Goal: Navigation & Orientation: Find specific page/section

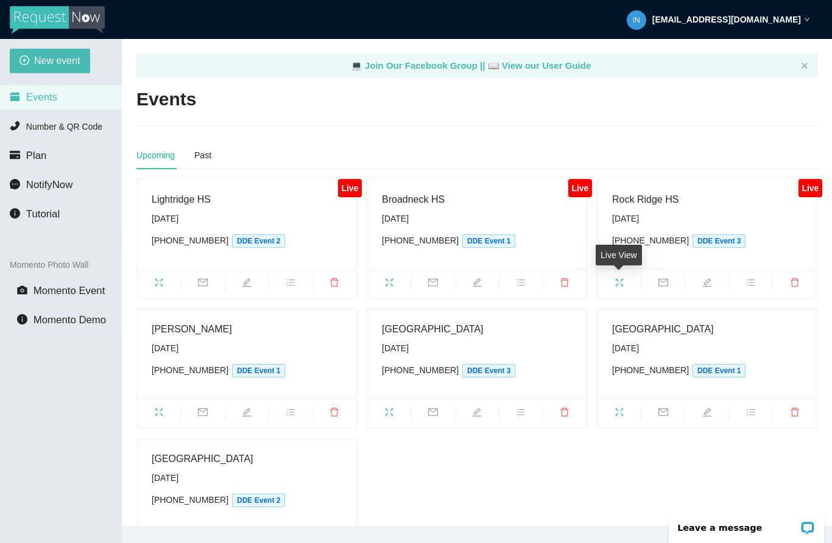
click at [623, 287] on span "fullscreen" at bounding box center [618, 284] width 43 height 13
